Goal: Task Accomplishment & Management: Complete application form

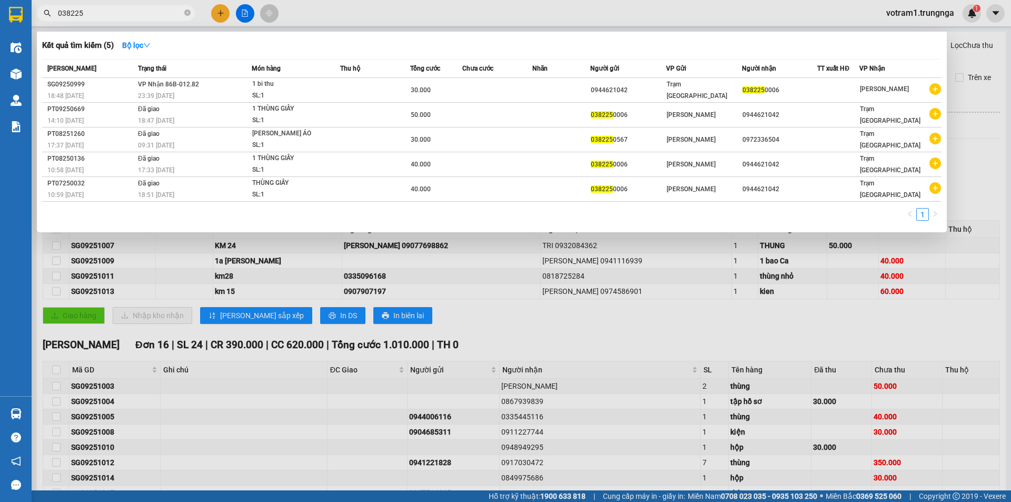
scroll to position [187, 0]
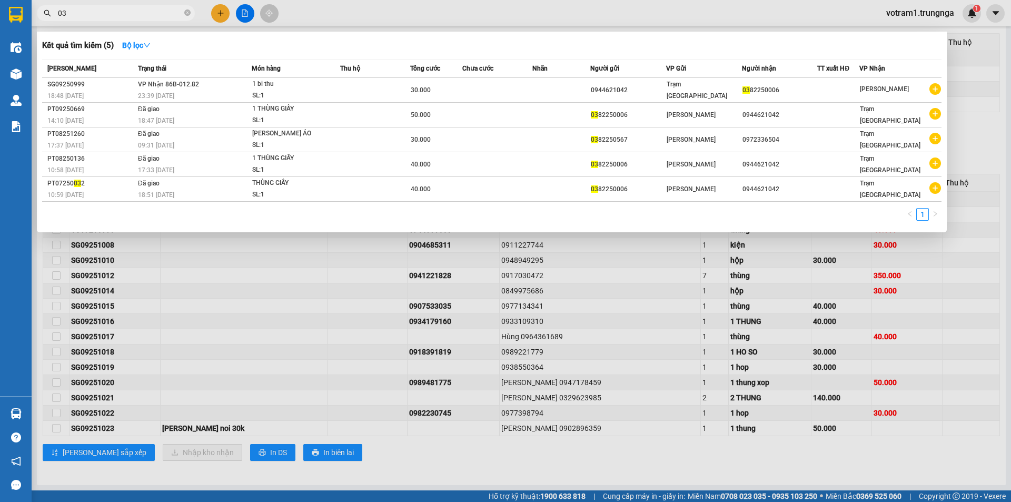
type input "0"
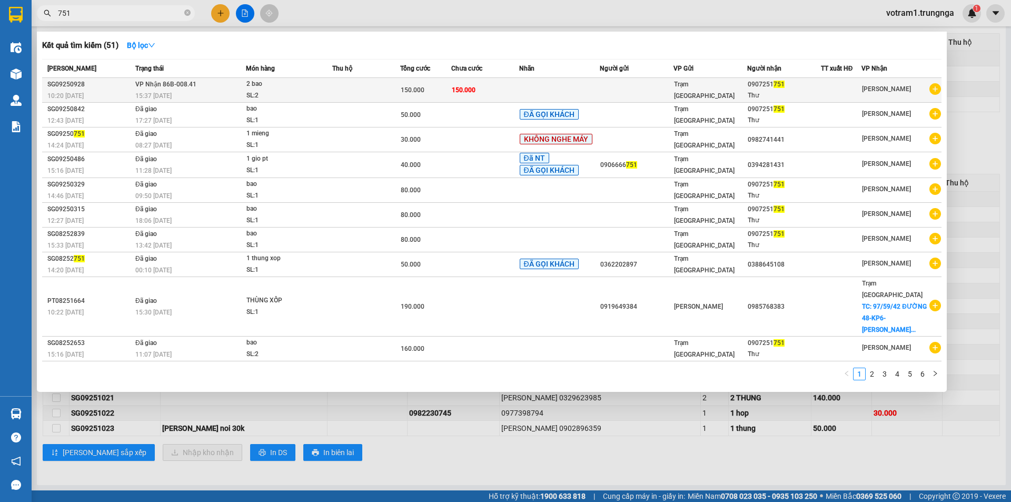
type input "751"
click at [252, 89] on div "2 bao" at bounding box center [286, 84] width 79 height 12
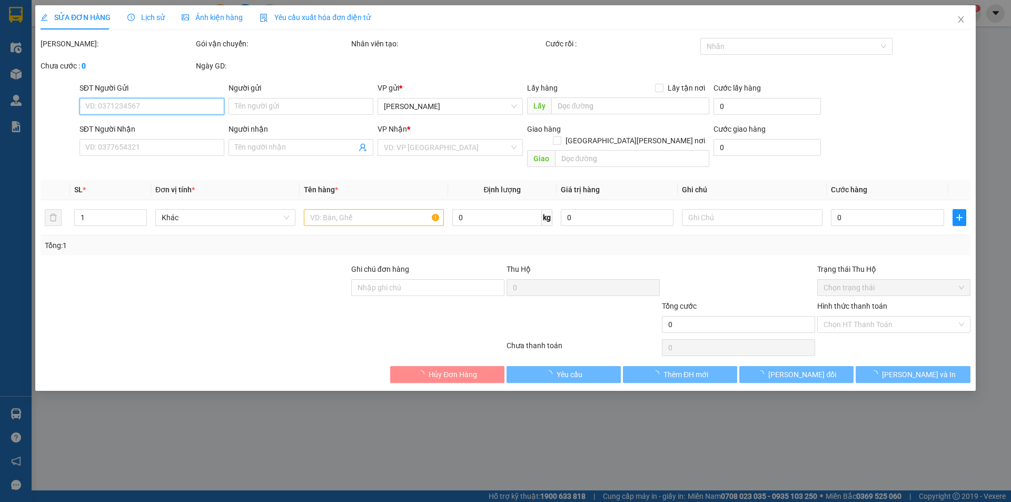
type input "0907251751"
type input "Thư"
type input "150.000"
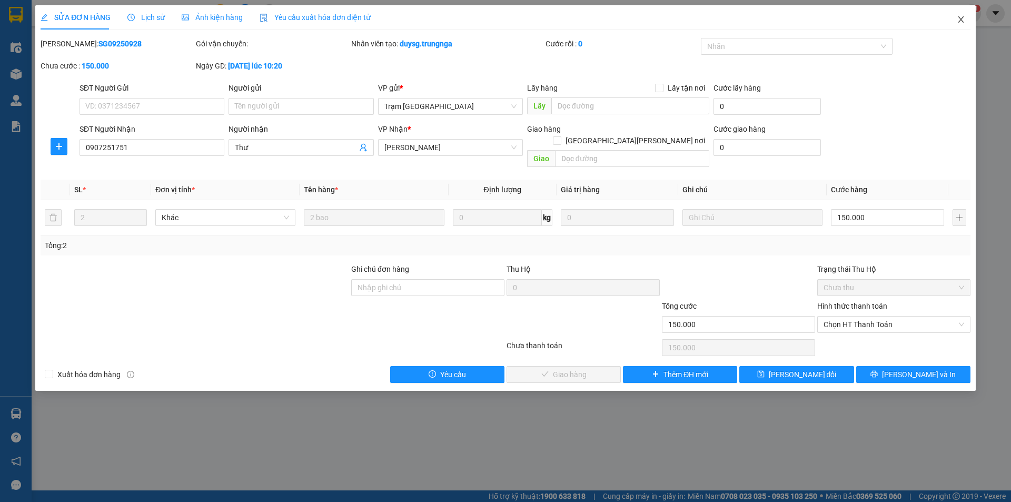
click at [964, 17] on icon "close" at bounding box center [961, 19] width 8 height 8
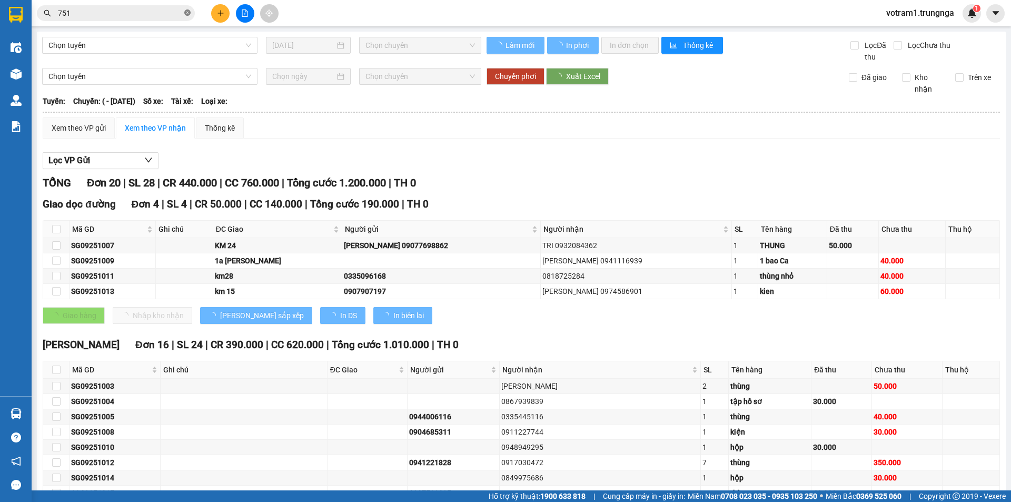
click at [188, 9] on span at bounding box center [187, 13] width 6 height 10
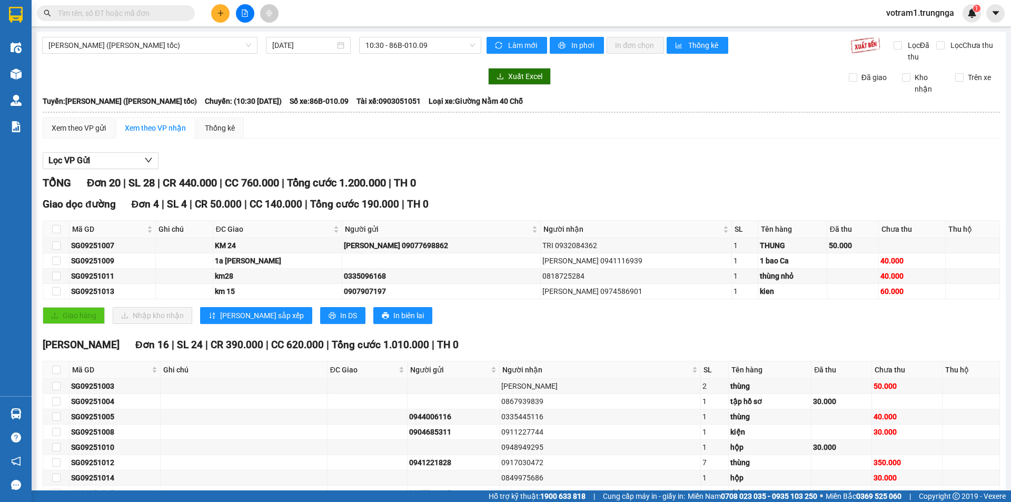
click at [156, 18] on input "text" at bounding box center [120, 13] width 124 height 12
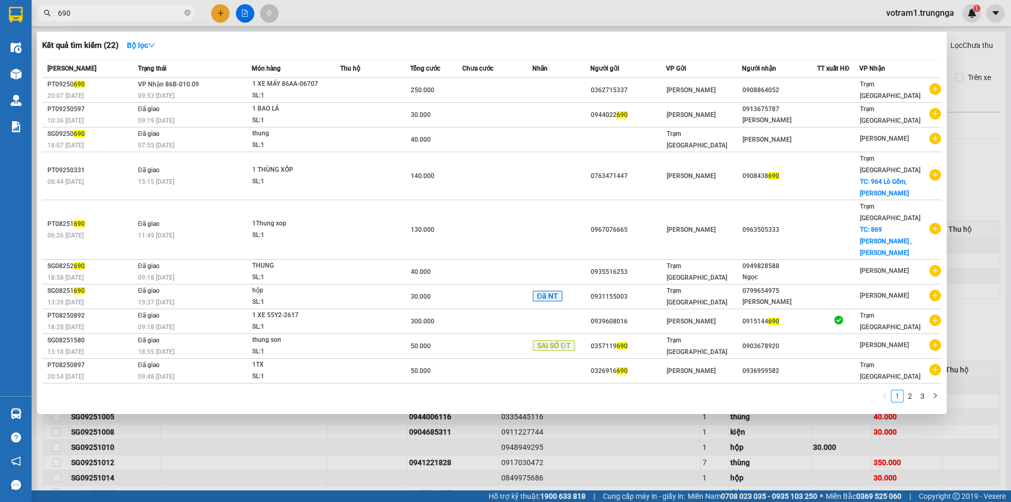
type input "690"
click at [184, 15] on span "690" at bounding box center [116, 13] width 158 height 16
click at [189, 11] on icon "close-circle" at bounding box center [187, 12] width 6 height 6
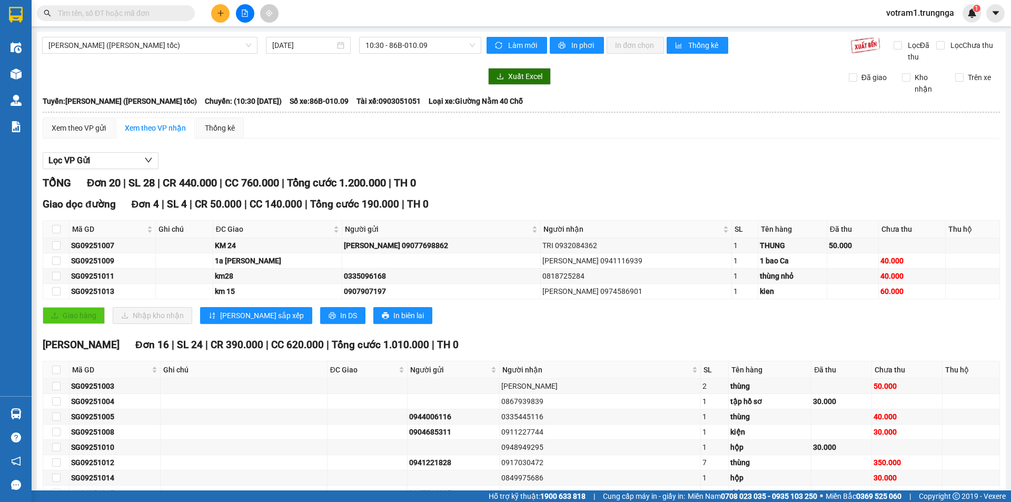
click at [163, 13] on input "text" at bounding box center [120, 13] width 124 height 12
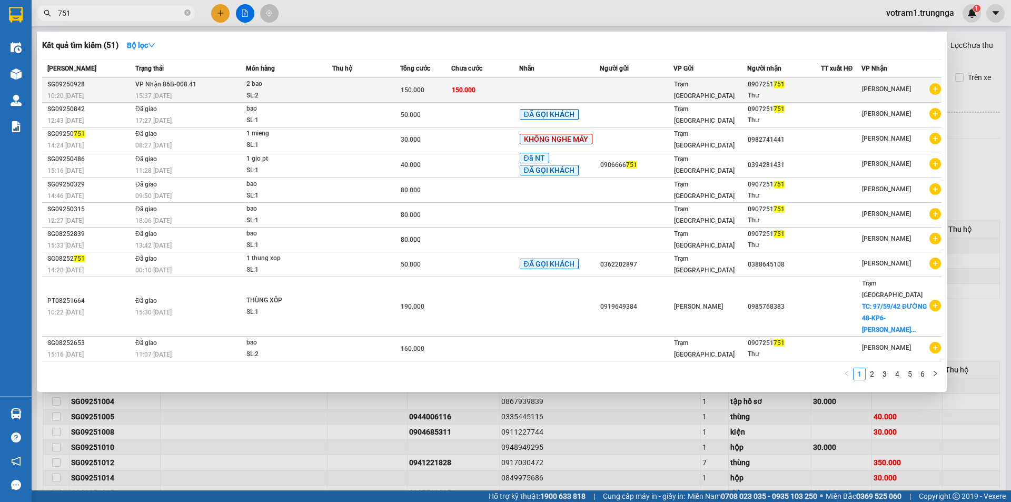
type input "751"
click at [461, 85] on span "150.000" at bounding box center [464, 89] width 24 height 8
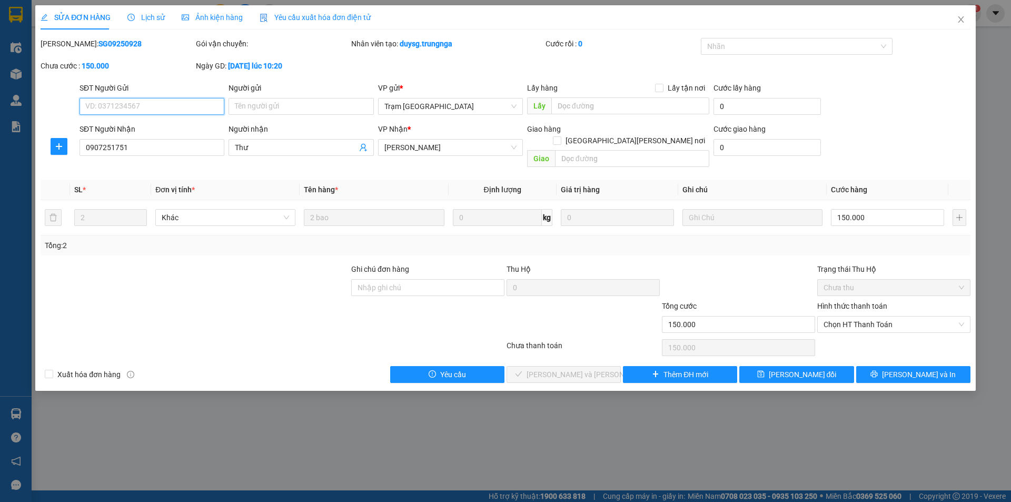
type input "0907251751"
type input "Thư"
type input "150.000"
click at [833, 317] on span "Chọn HT Thanh Toán" at bounding box center [894, 325] width 141 height 16
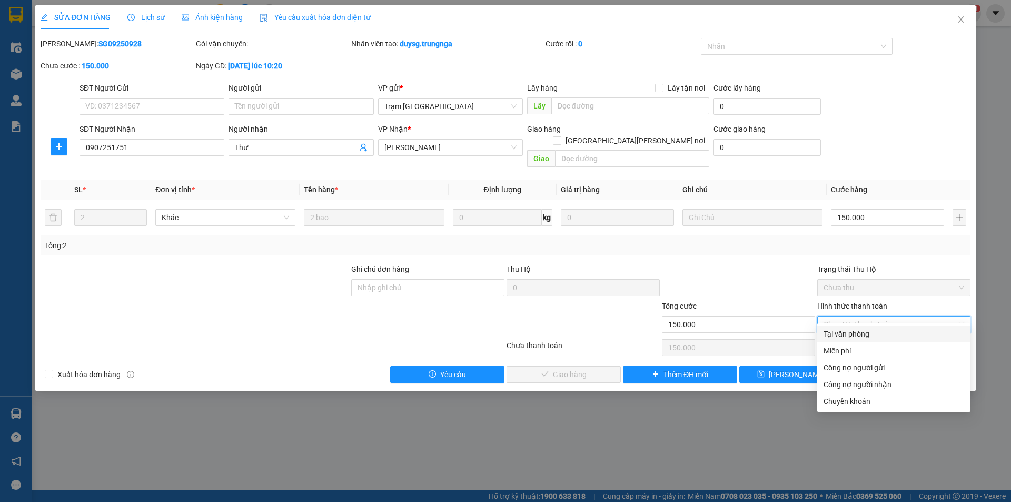
click at [842, 336] on div "Tại văn phòng" at bounding box center [894, 334] width 141 height 12
type input "0"
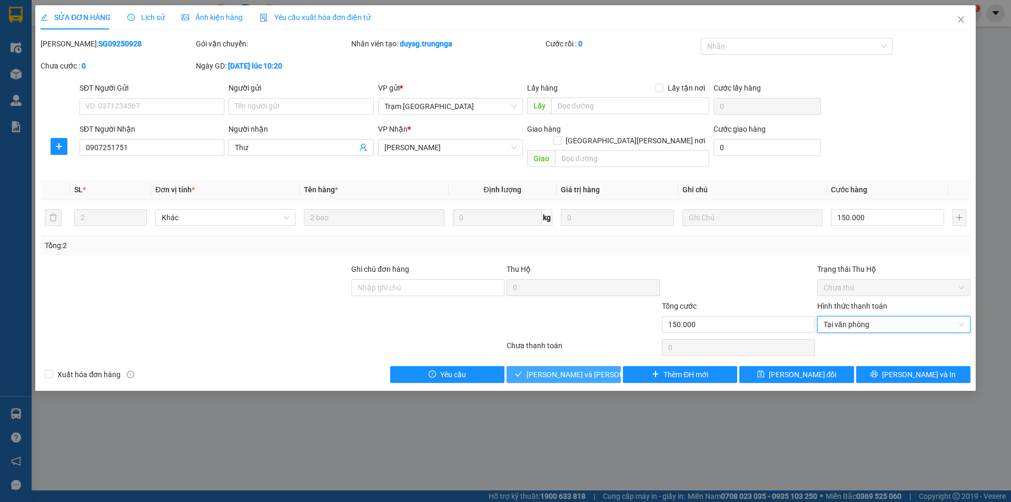
click at [579, 369] on span "[PERSON_NAME] và [PERSON_NAME] hàng" at bounding box center [598, 375] width 142 height 12
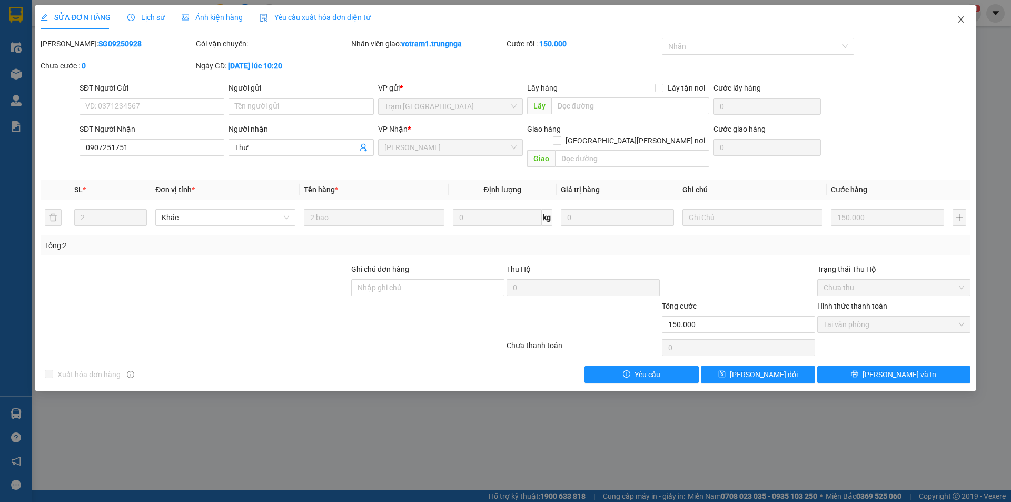
click at [963, 18] on icon "close" at bounding box center [961, 19] width 6 height 6
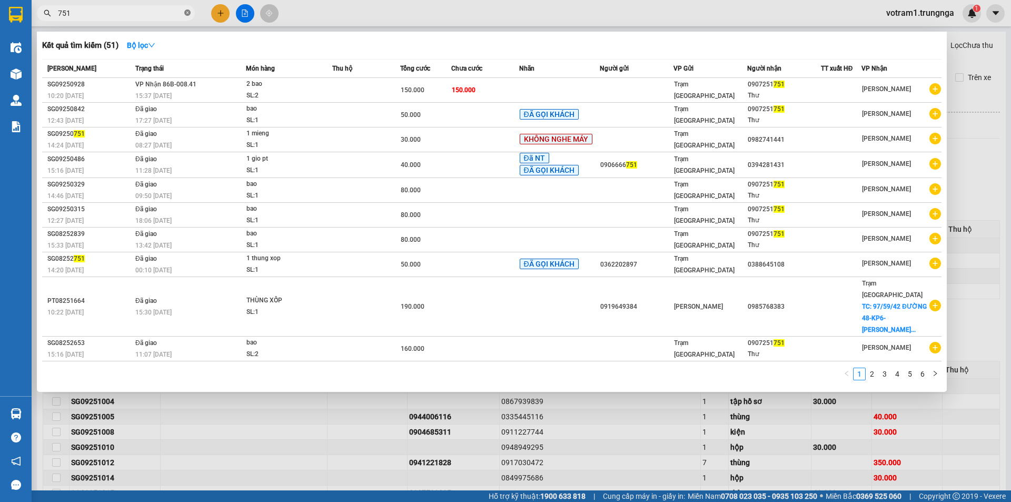
click at [185, 13] on icon "close-circle" at bounding box center [187, 12] width 6 height 6
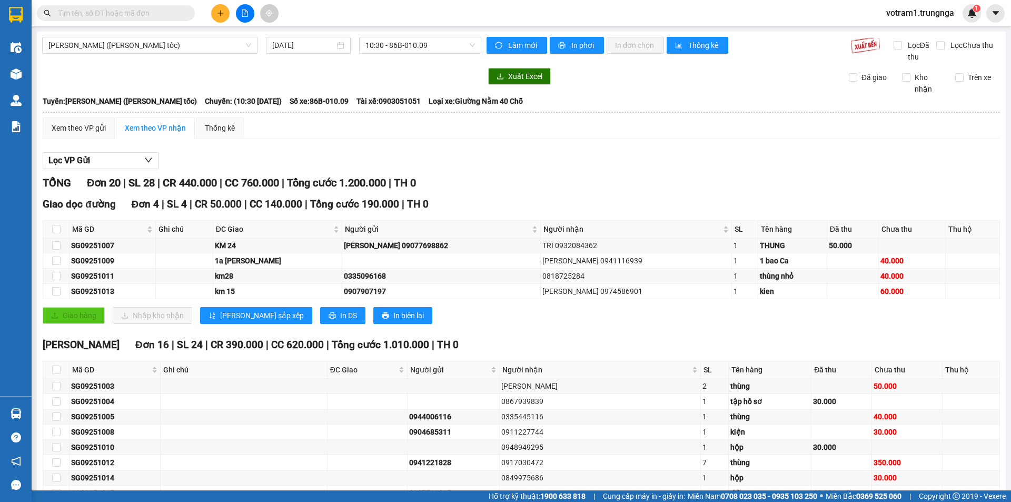
click at [155, 13] on input "text" at bounding box center [120, 13] width 124 height 12
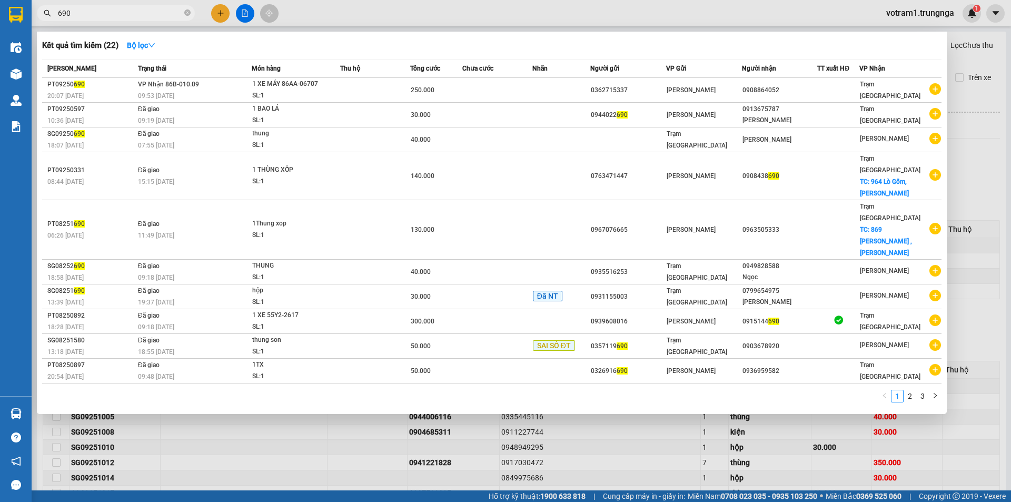
type input "690"
click at [188, 13] on icon "close-circle" at bounding box center [187, 12] width 6 height 6
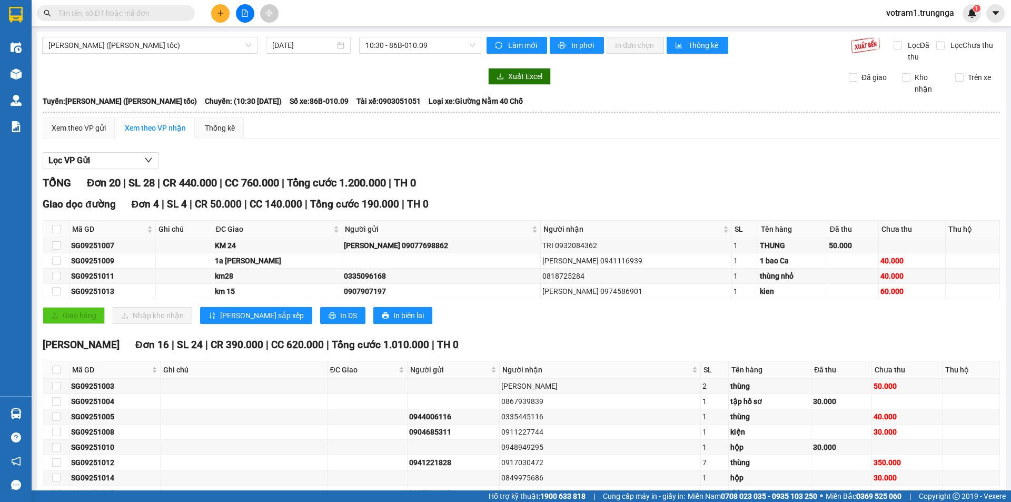
click at [163, 15] on input "text" at bounding box center [120, 13] width 124 height 12
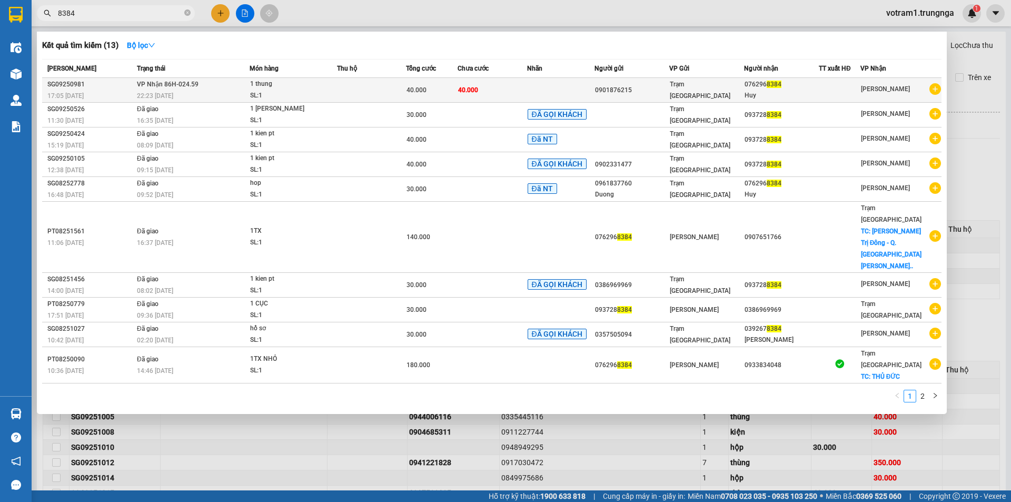
type input "8384"
click at [249, 86] on td "[PERSON_NAME] 86H-024.59 22:23 [DATE]" at bounding box center [191, 90] width 115 height 25
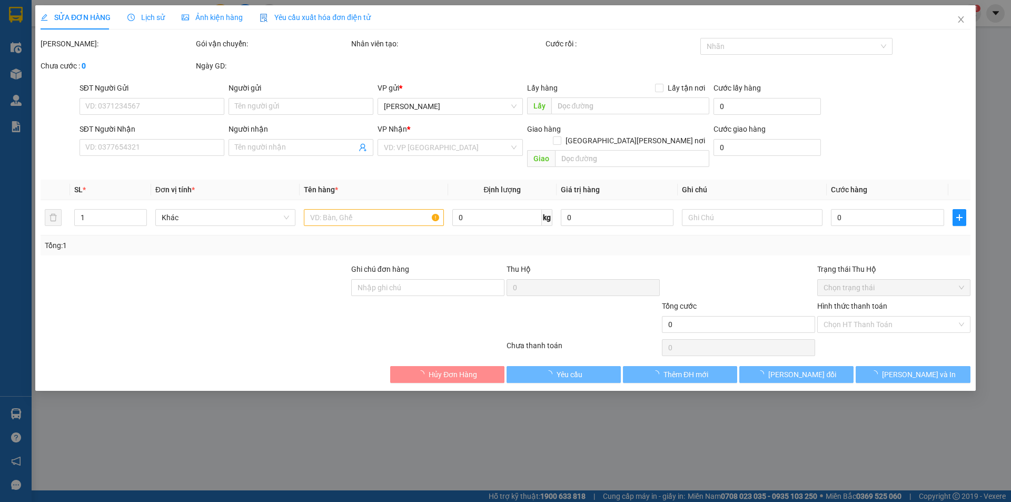
type input "0901876215"
type input "0762968384"
type input "Huy"
type input "40.000"
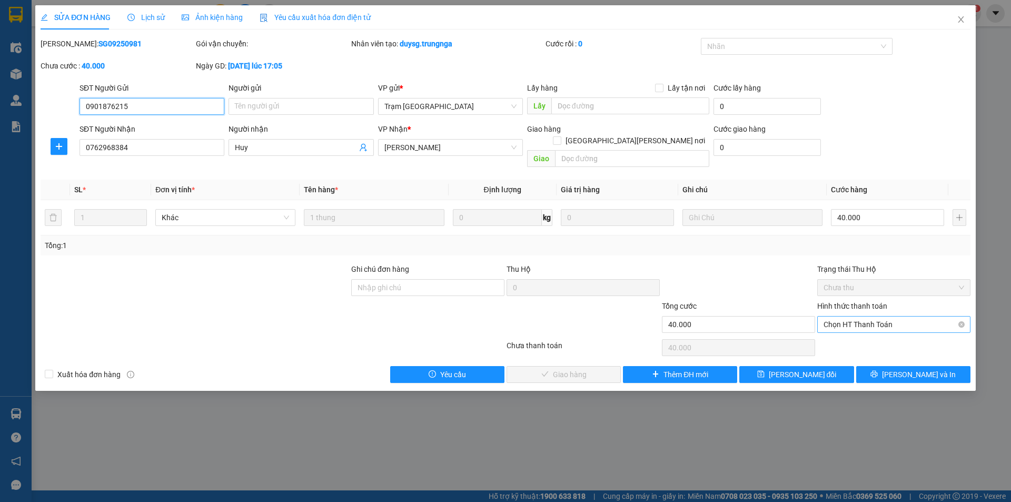
click at [863, 317] on span "Chọn HT Thanh Toán" at bounding box center [894, 325] width 141 height 16
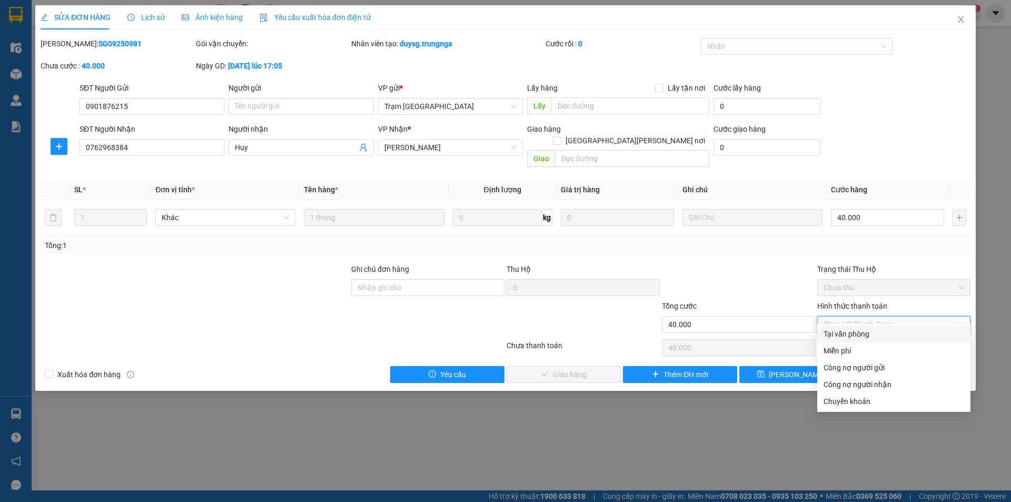
click at [855, 332] on div "Tại văn phòng" at bounding box center [894, 334] width 141 height 12
type input "0"
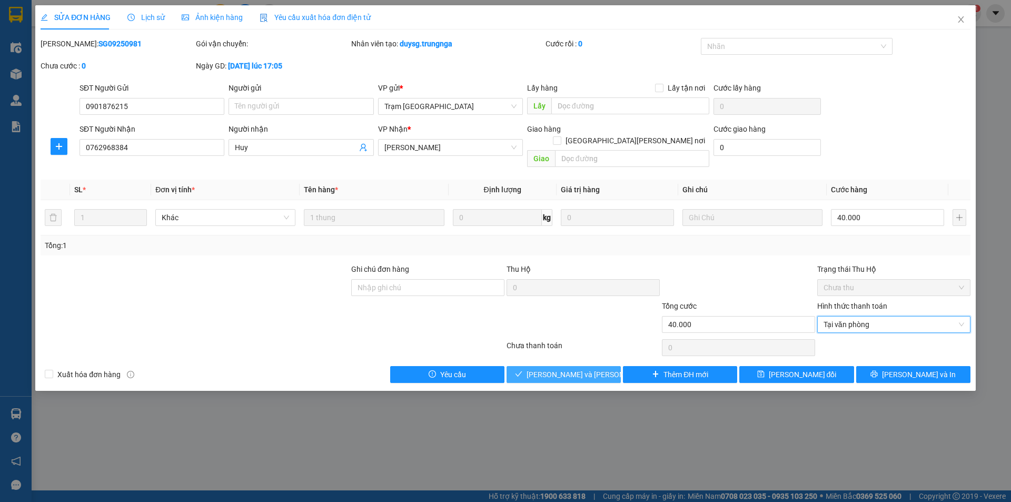
click at [583, 369] on span "[PERSON_NAME] và [PERSON_NAME] hàng" at bounding box center [598, 375] width 142 height 12
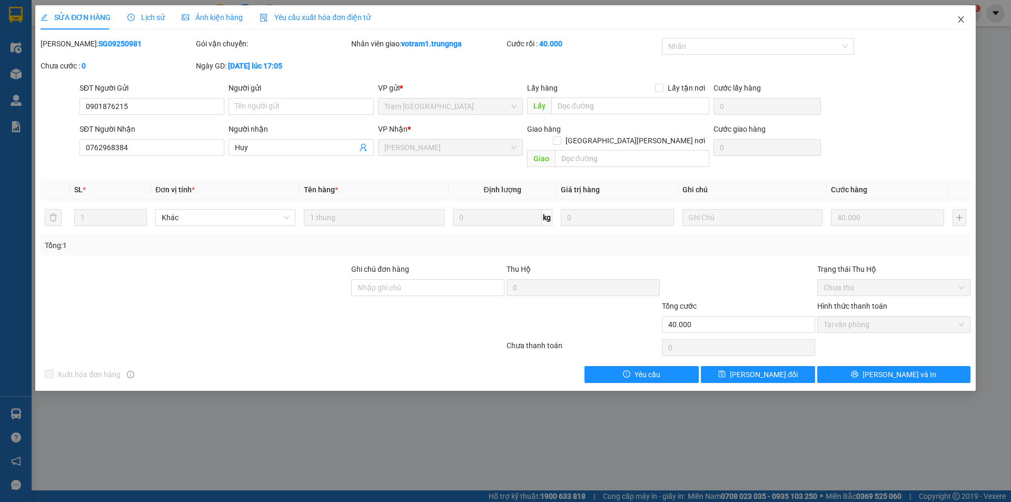
click at [957, 18] on icon "close" at bounding box center [961, 19] width 8 height 8
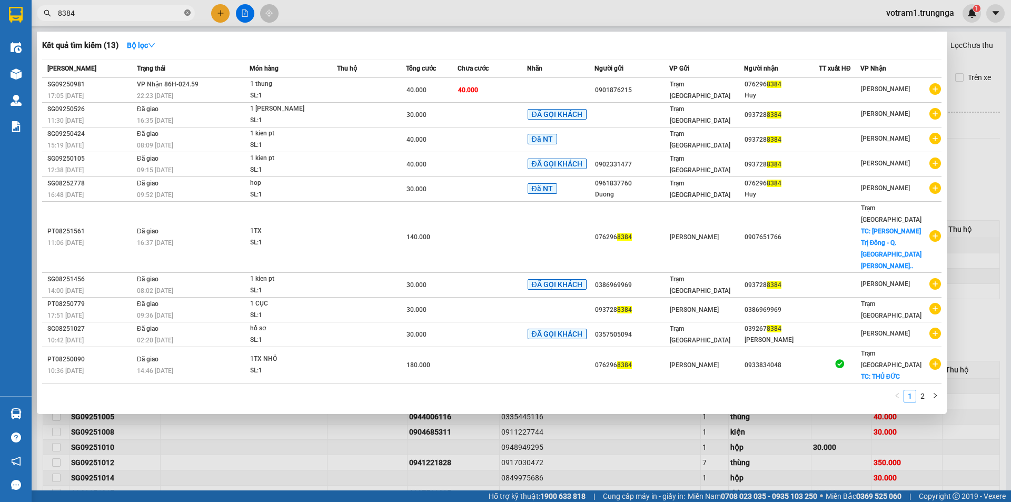
click at [189, 12] on icon "close-circle" at bounding box center [187, 12] width 6 height 6
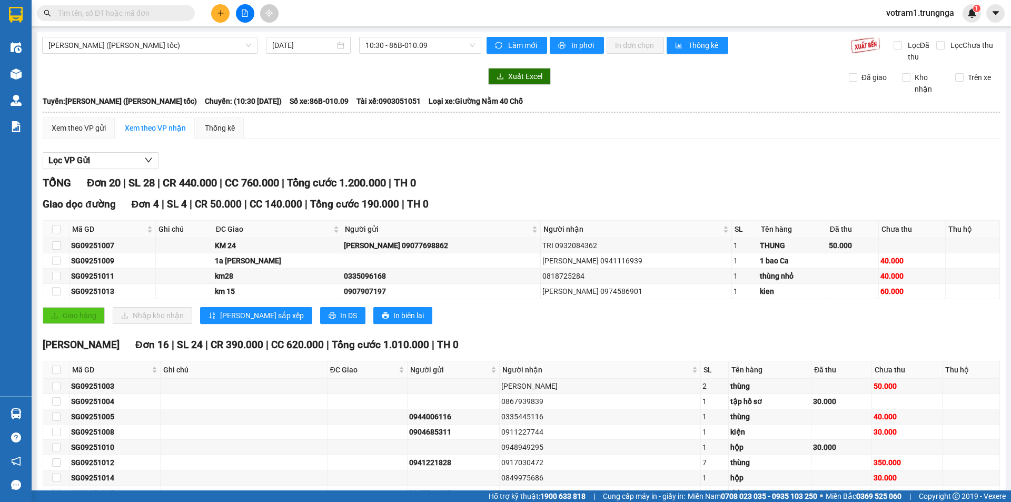
click at [173, 12] on input "text" at bounding box center [120, 13] width 124 height 12
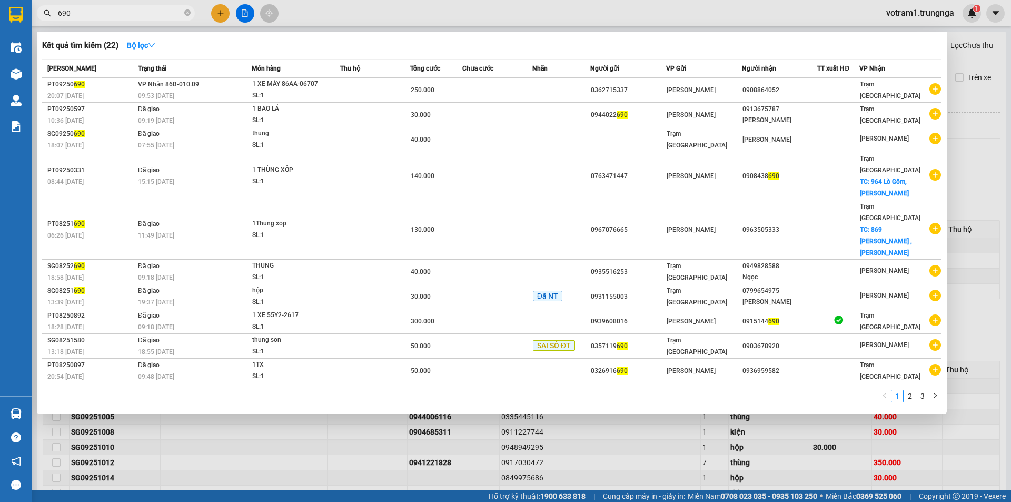
type input "690"
